Goal: Task Accomplishment & Management: Manage account settings

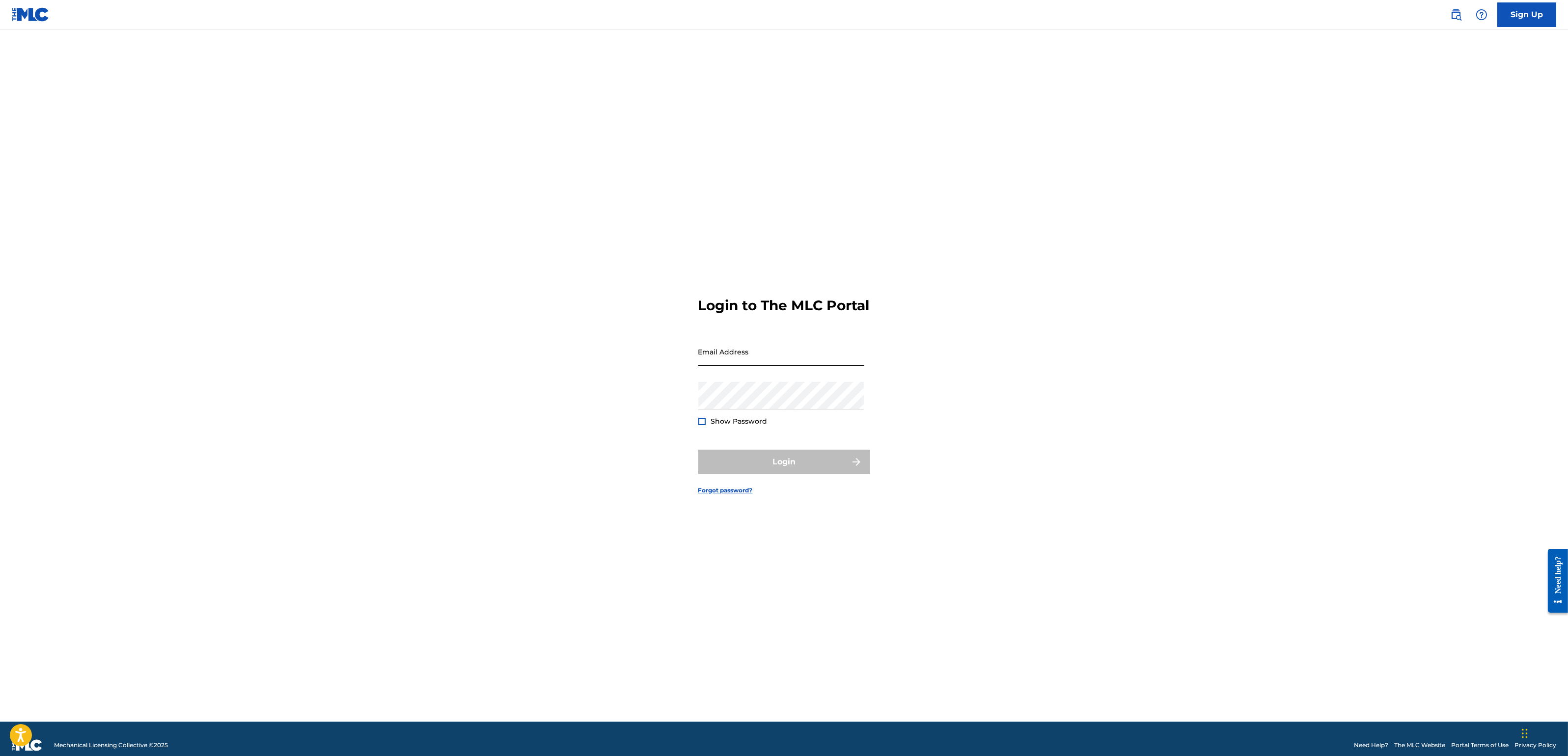
click at [774, 359] on input "Email Address" at bounding box center [781, 352] width 166 height 28
type input "[PERSON_NAME][EMAIL_ADDRESS][DOMAIN_NAME]"
click at [773, 426] on div "Password Show Password" at bounding box center [781, 404] width 166 height 45
click at [801, 472] on button "Login" at bounding box center [784, 462] width 172 height 25
click at [748, 409] on input "Code" at bounding box center [781, 395] width 166 height 28
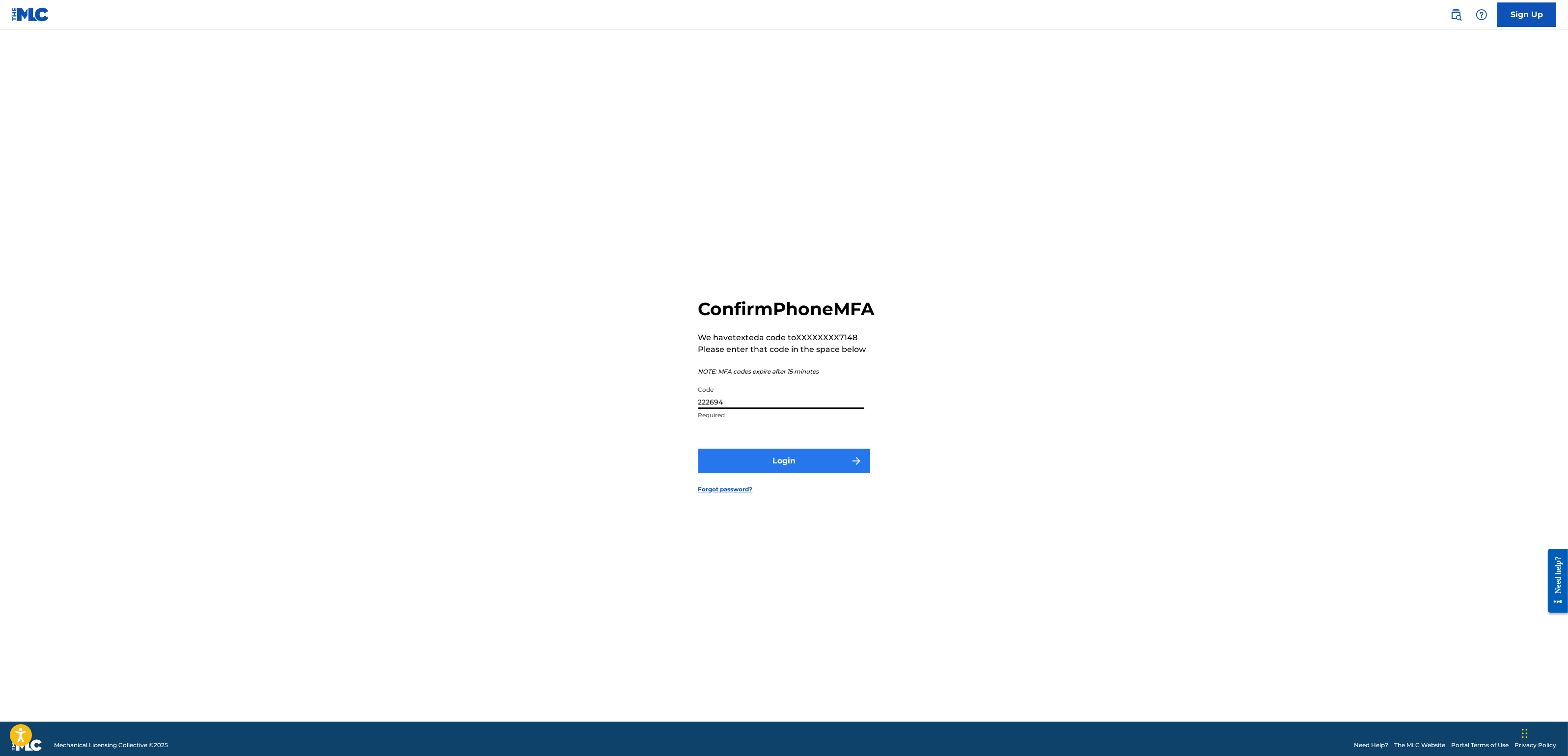
type input "222694"
click at [788, 473] on button "Login" at bounding box center [784, 461] width 172 height 25
